Goal: Navigation & Orientation: Find specific page/section

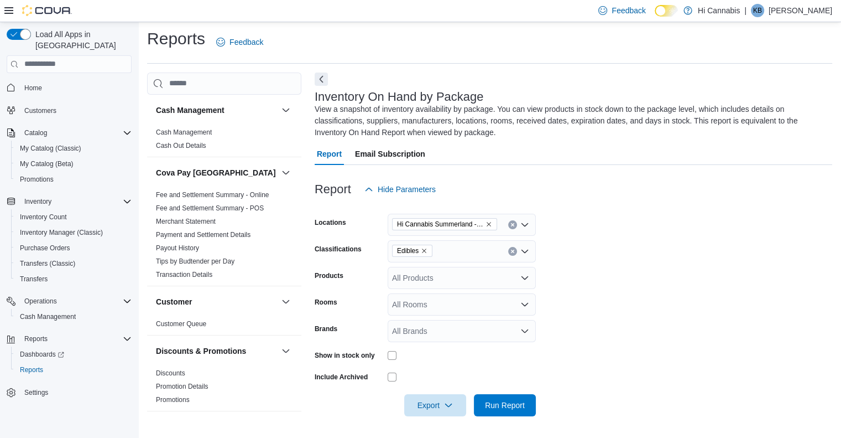
scroll to position [277, 0]
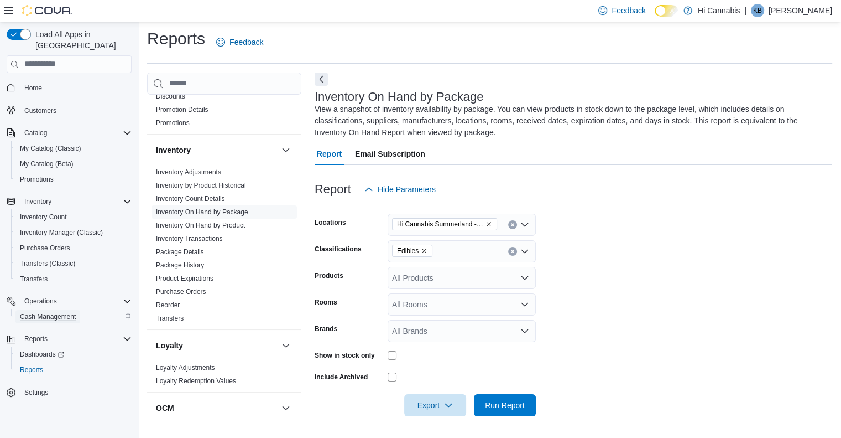
click at [58, 310] on span "Cash Management" at bounding box center [48, 316] width 56 height 13
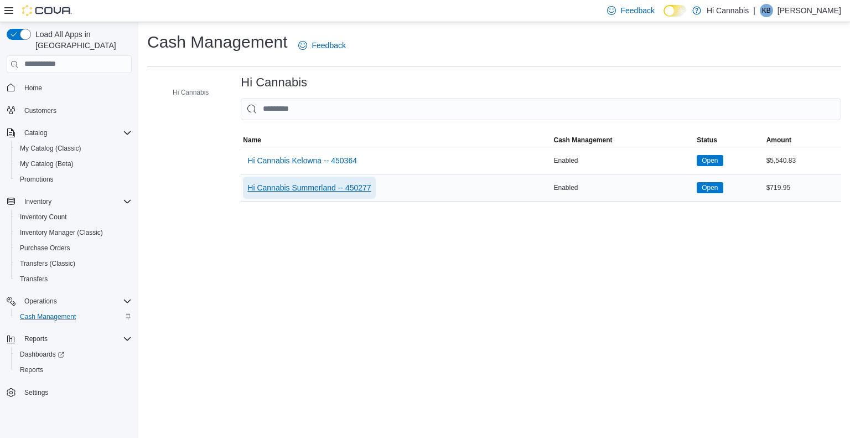
click at [324, 187] on span "Hi Cannabis Summerland -- 450277" at bounding box center [308, 187] width 123 height 11
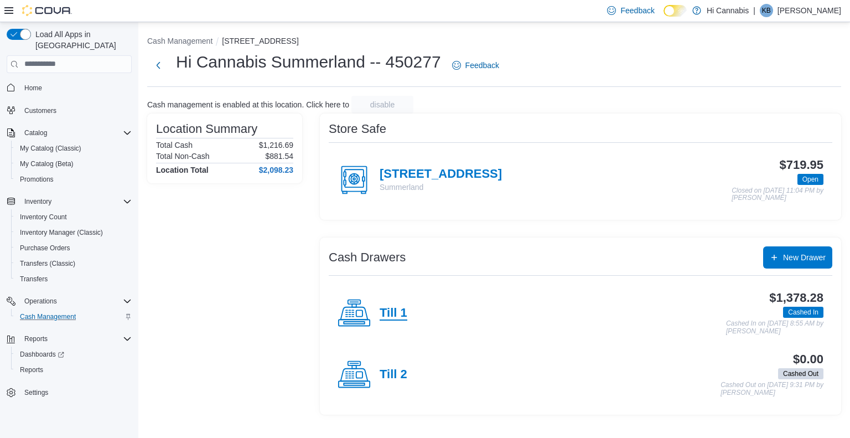
click at [388, 314] on h4 "Till 1" at bounding box center [393, 313] width 28 height 14
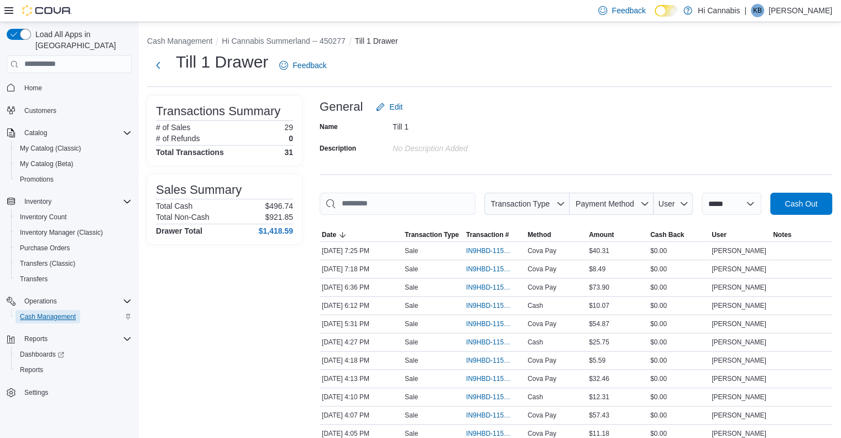
click at [55, 312] on span "Cash Management" at bounding box center [48, 316] width 56 height 9
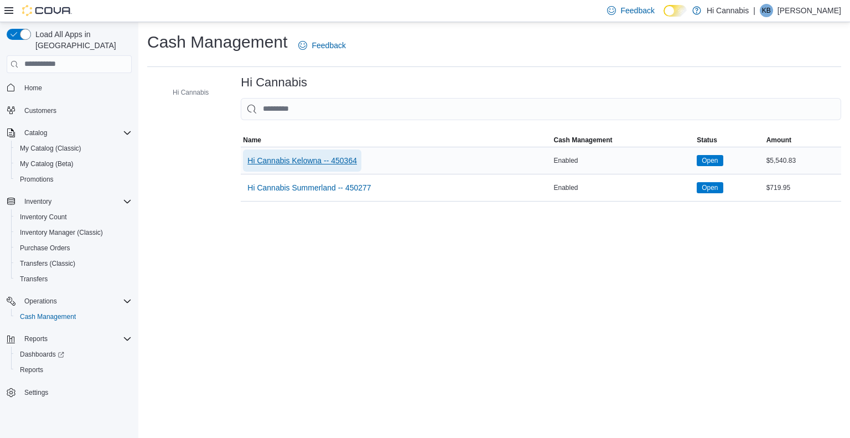
click at [341, 162] on span "Hi Cannabis Kelowna -- 450364" at bounding box center [302, 160] width 110 height 11
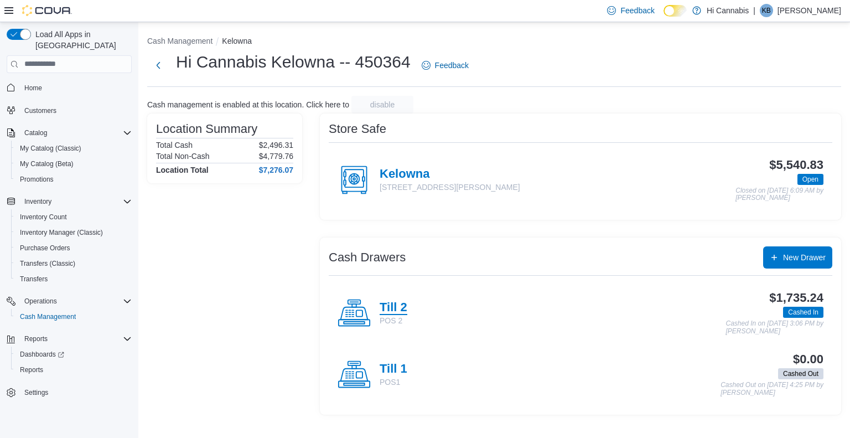
click at [389, 310] on h4 "Till 2" at bounding box center [393, 307] width 28 height 14
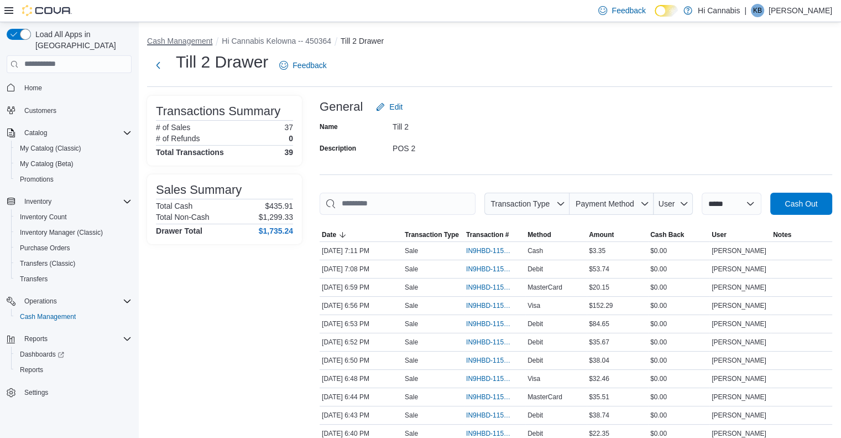
click at [197, 41] on button "Cash Management" at bounding box center [179, 41] width 65 height 9
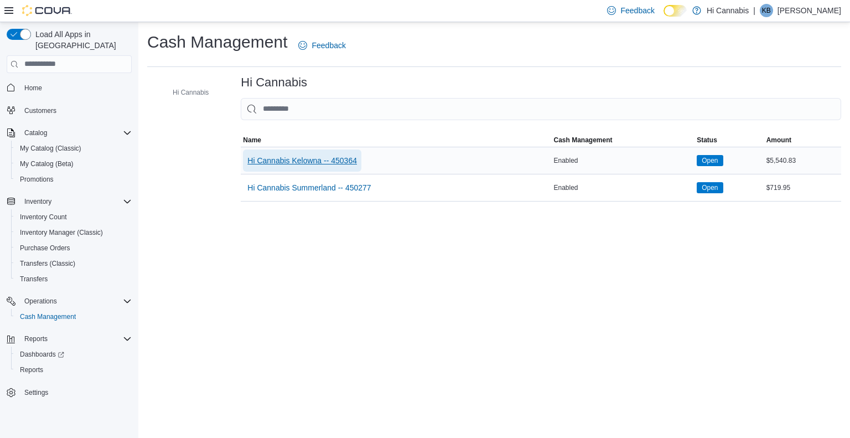
click at [314, 160] on span "Hi Cannabis Kelowna -- 450364" at bounding box center [302, 160] width 110 height 11
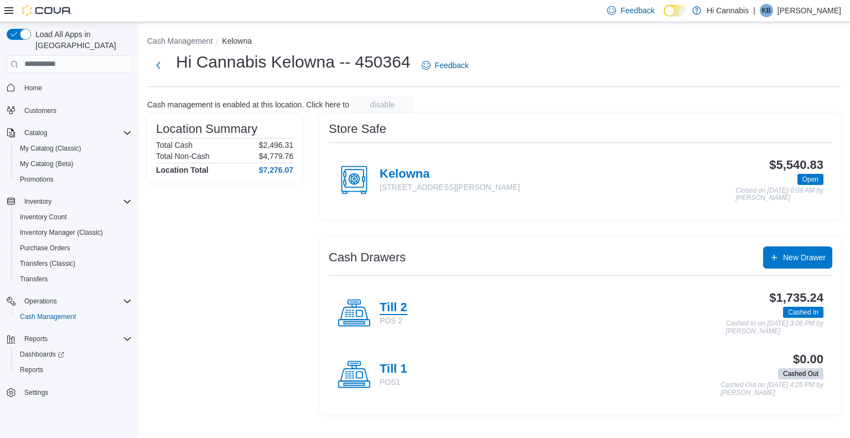
click at [403, 309] on h4 "Till 2" at bounding box center [393, 307] width 28 height 14
click at [186, 43] on button "Cash Management" at bounding box center [179, 41] width 65 height 9
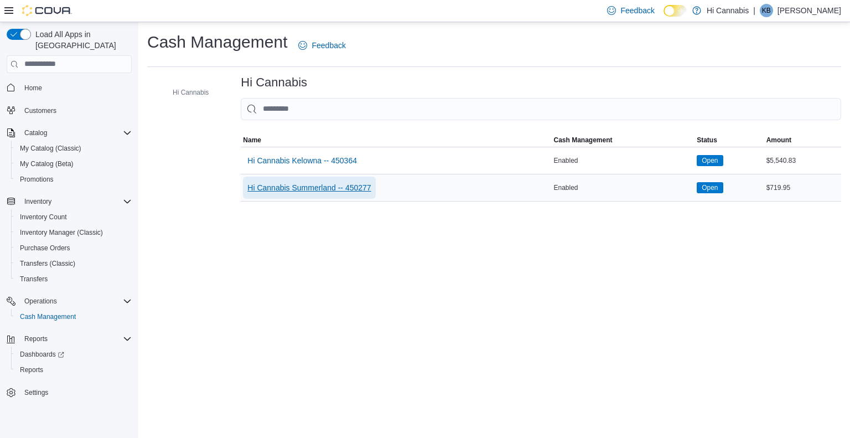
click at [329, 191] on span "Hi Cannabis Summerland -- 450277" at bounding box center [308, 187] width 123 height 11
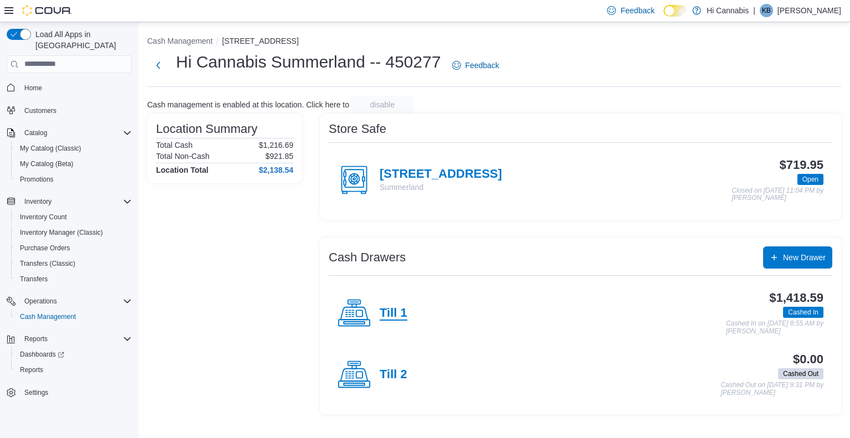
click at [388, 306] on h4 "Till 1" at bounding box center [393, 313] width 28 height 14
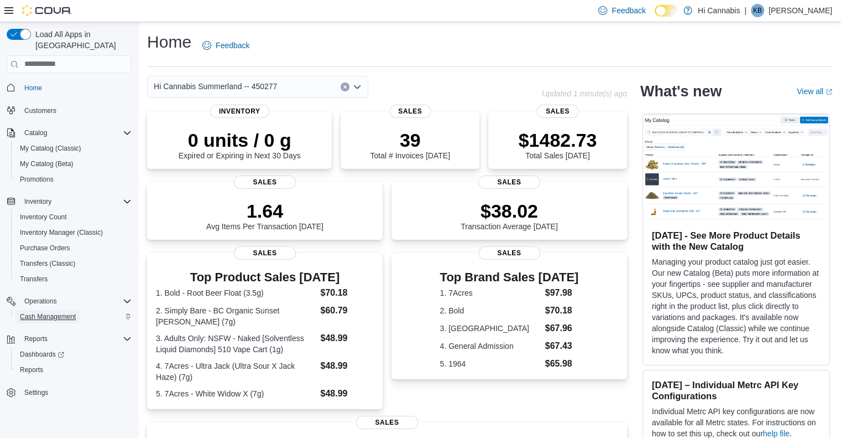
click at [55, 312] on span "Cash Management" at bounding box center [48, 316] width 56 height 9
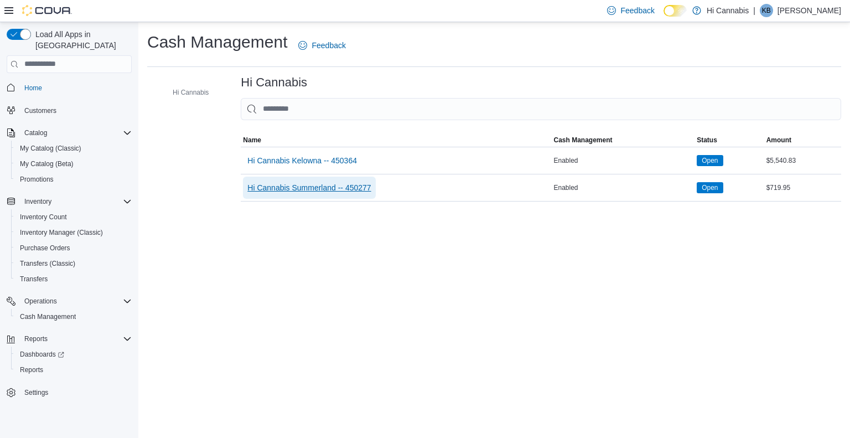
click at [297, 185] on span "Hi Cannabis Summerland -- 450277" at bounding box center [308, 187] width 123 height 11
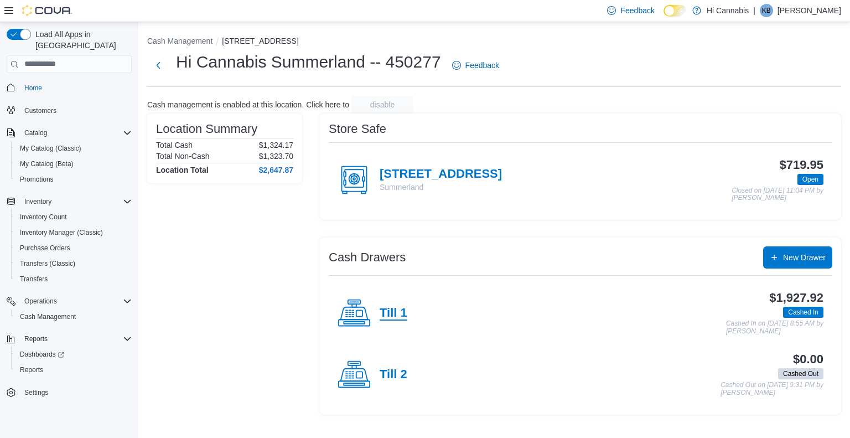
click at [392, 311] on h4 "Till 1" at bounding box center [393, 313] width 28 height 14
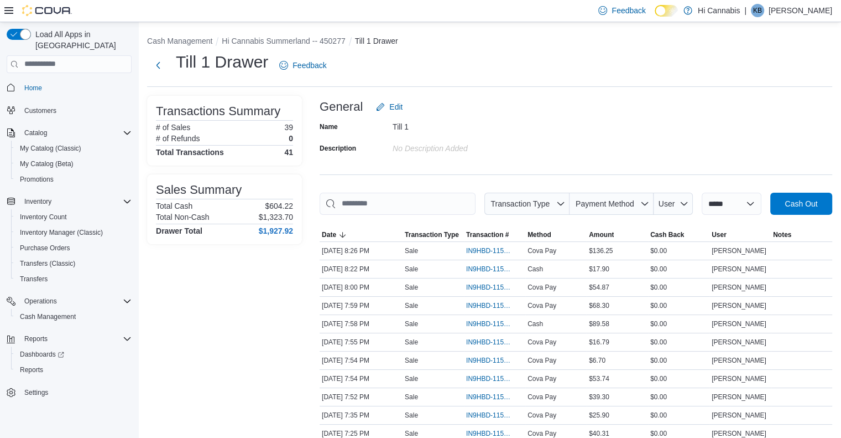
click at [185, 43] on button "Cash Management" at bounding box center [179, 41] width 65 height 9
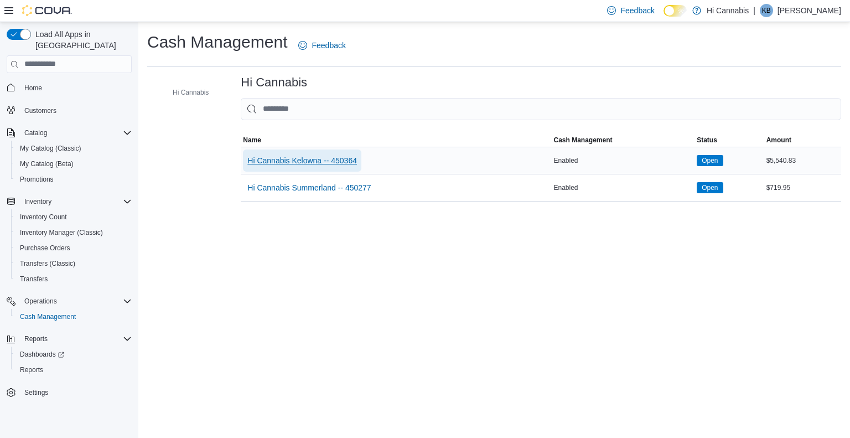
click at [323, 160] on span "Hi Cannabis Kelowna -- 450364" at bounding box center [302, 160] width 110 height 11
click at [323, 160] on div "Cash Management Feedback Hi Cannabis Hi Cannabis Sorting MemoryTable from EuiIn…" at bounding box center [493, 116] width 711 height 188
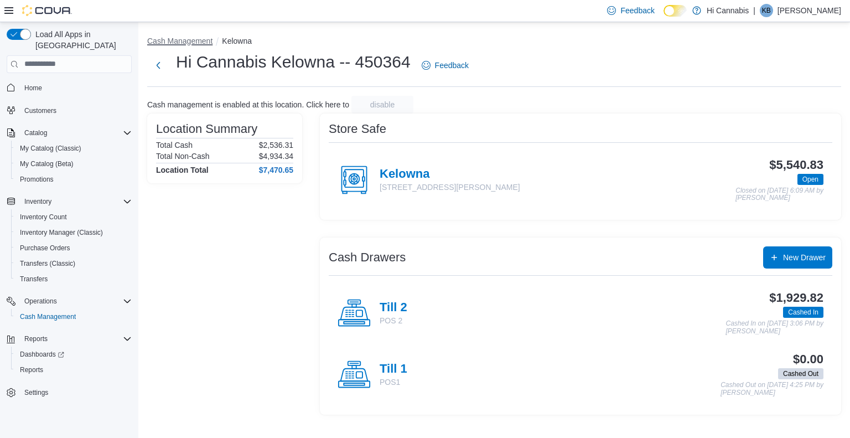
click at [180, 43] on button "Cash Management" at bounding box center [179, 41] width 65 height 9
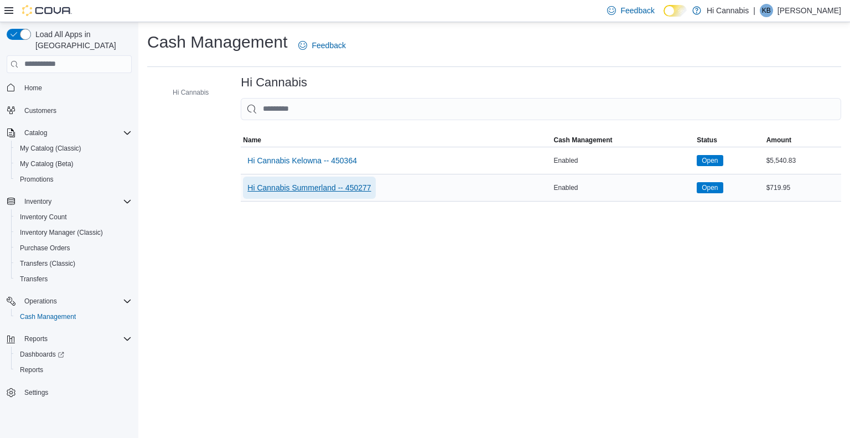
click at [350, 188] on span "Hi Cannabis Summerland -- 450277" at bounding box center [308, 187] width 123 height 11
click at [350, 188] on div "Cash Management Feedback Hi Cannabis Hi Cannabis Sorting MemoryTable from EuiIn…" at bounding box center [493, 116] width 711 height 188
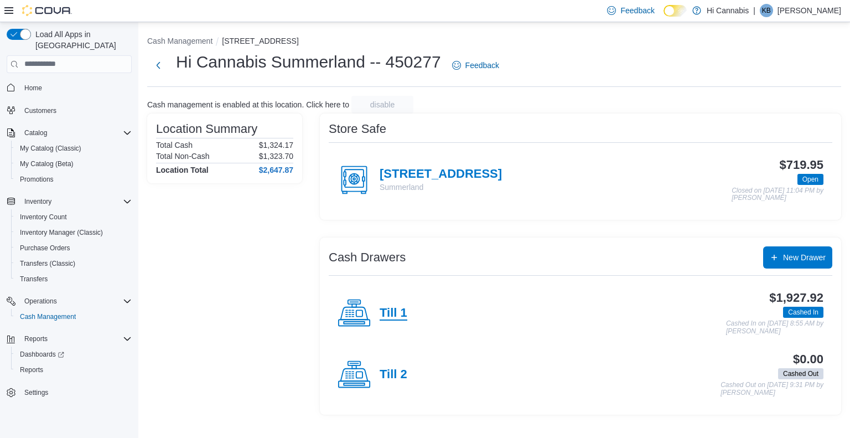
click at [394, 314] on h4 "Till 1" at bounding box center [393, 313] width 28 height 14
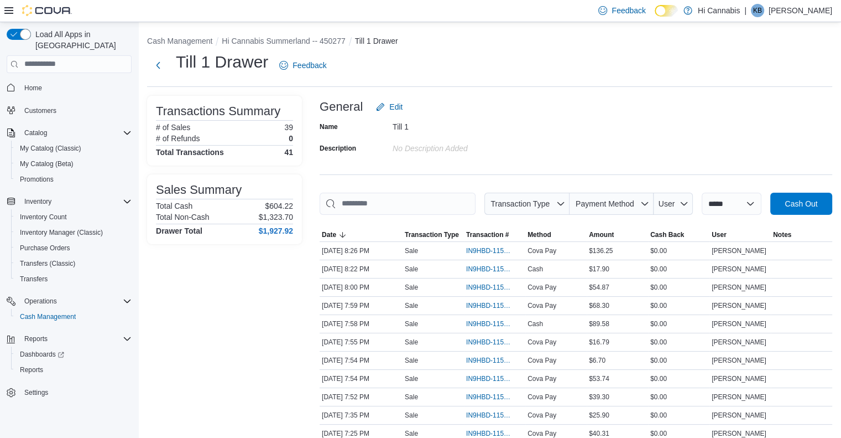
click at [541, 148] on div "Name Till 1 Description No Description added" at bounding box center [576, 137] width 513 height 39
click at [618, 118] on div "Name Till 1 Description No Description added" at bounding box center [576, 137] width 513 height 39
click at [748, 96] on div "General Edit" at bounding box center [576, 107] width 513 height 22
click at [686, 133] on div "Name Till 1 Description No Description added" at bounding box center [576, 137] width 513 height 39
